Goal: Task Accomplishment & Management: Complete application form

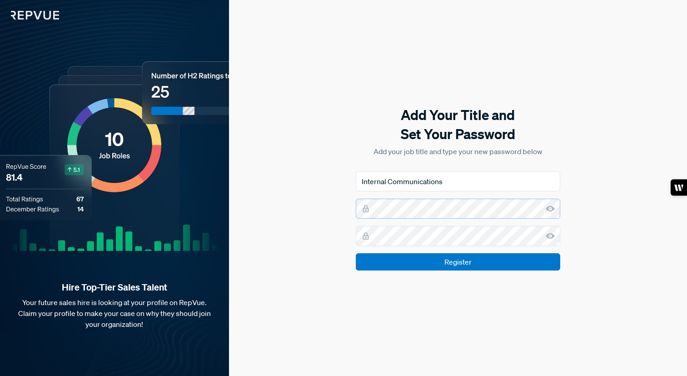
click at [322, 210] on div "Add Your Title and Set Your Password Add your job title and type your new passw…" at bounding box center [458, 188] width 458 height 376
click at [344, 240] on div "Add Your Title and Set Your Password Add your job title and type your new passw…" at bounding box center [458, 188] width 458 height 376
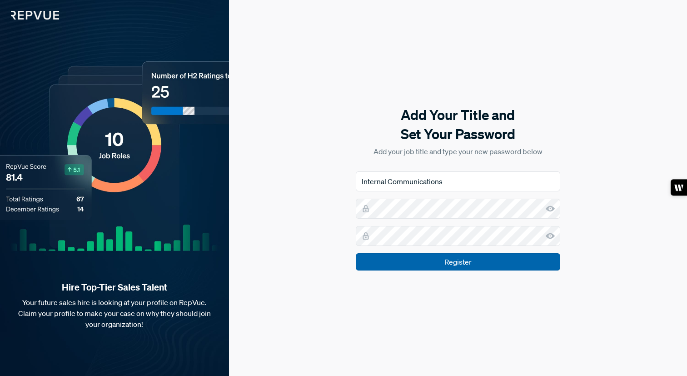
click at [424, 264] on input "Register" at bounding box center [458, 261] width 205 height 17
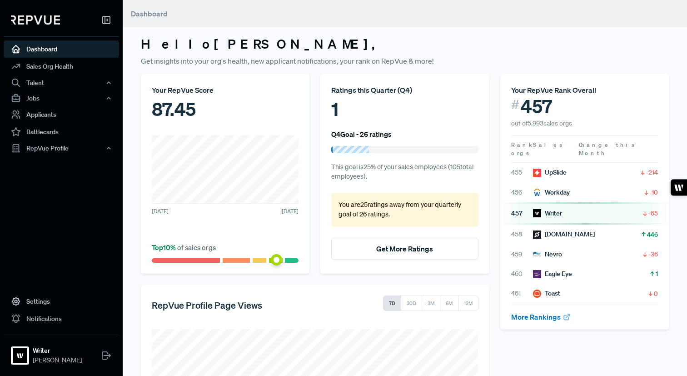
click at [135, 280] on div "Your RepVue Score 87.45 [DATE] [DATE] Top 10 % of sales orgs Ratings this Quart…" at bounding box center [315, 289] width 360 height 430
